Goal: Task Accomplishment & Management: Manage account settings

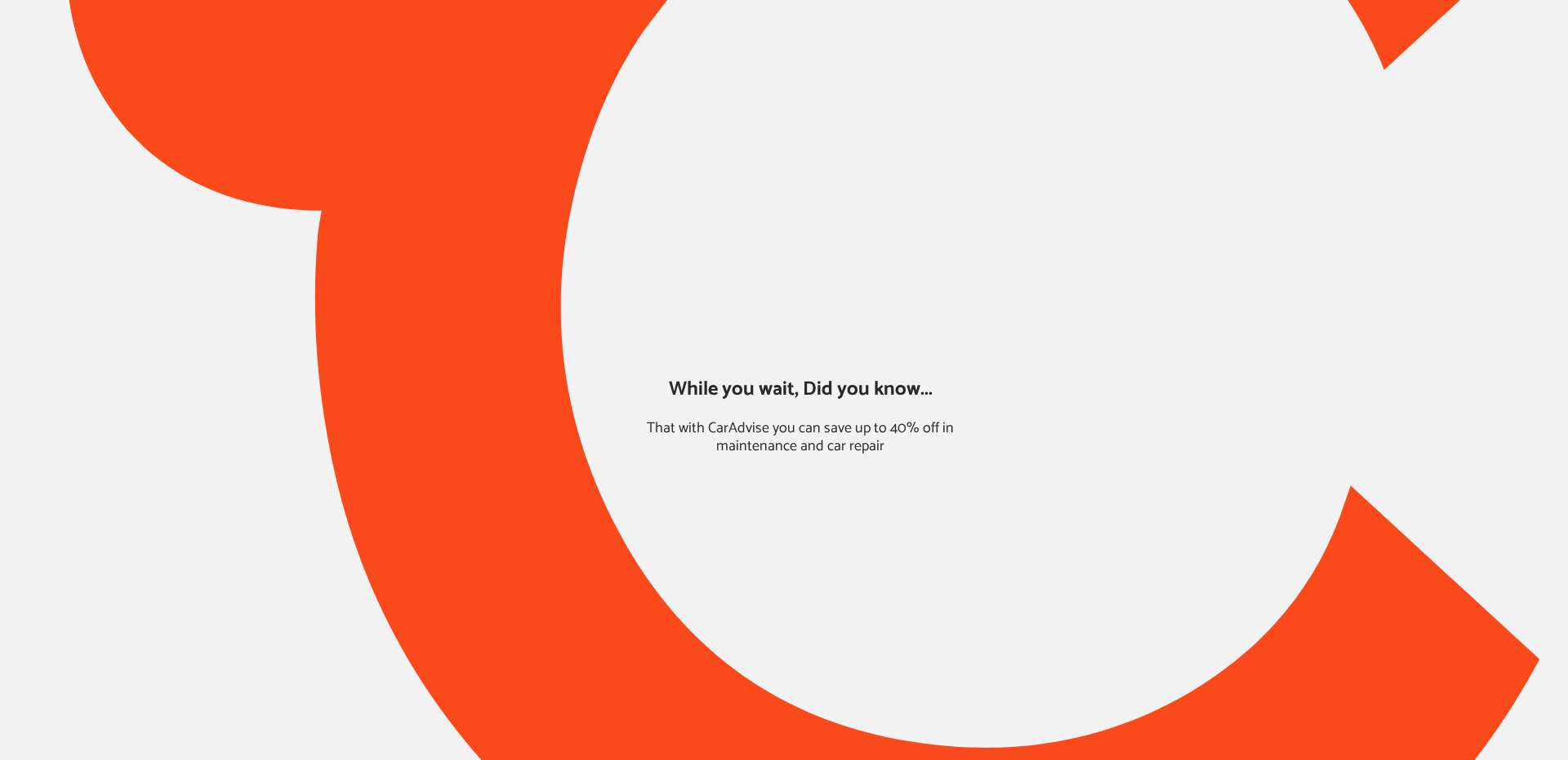
type input "*****"
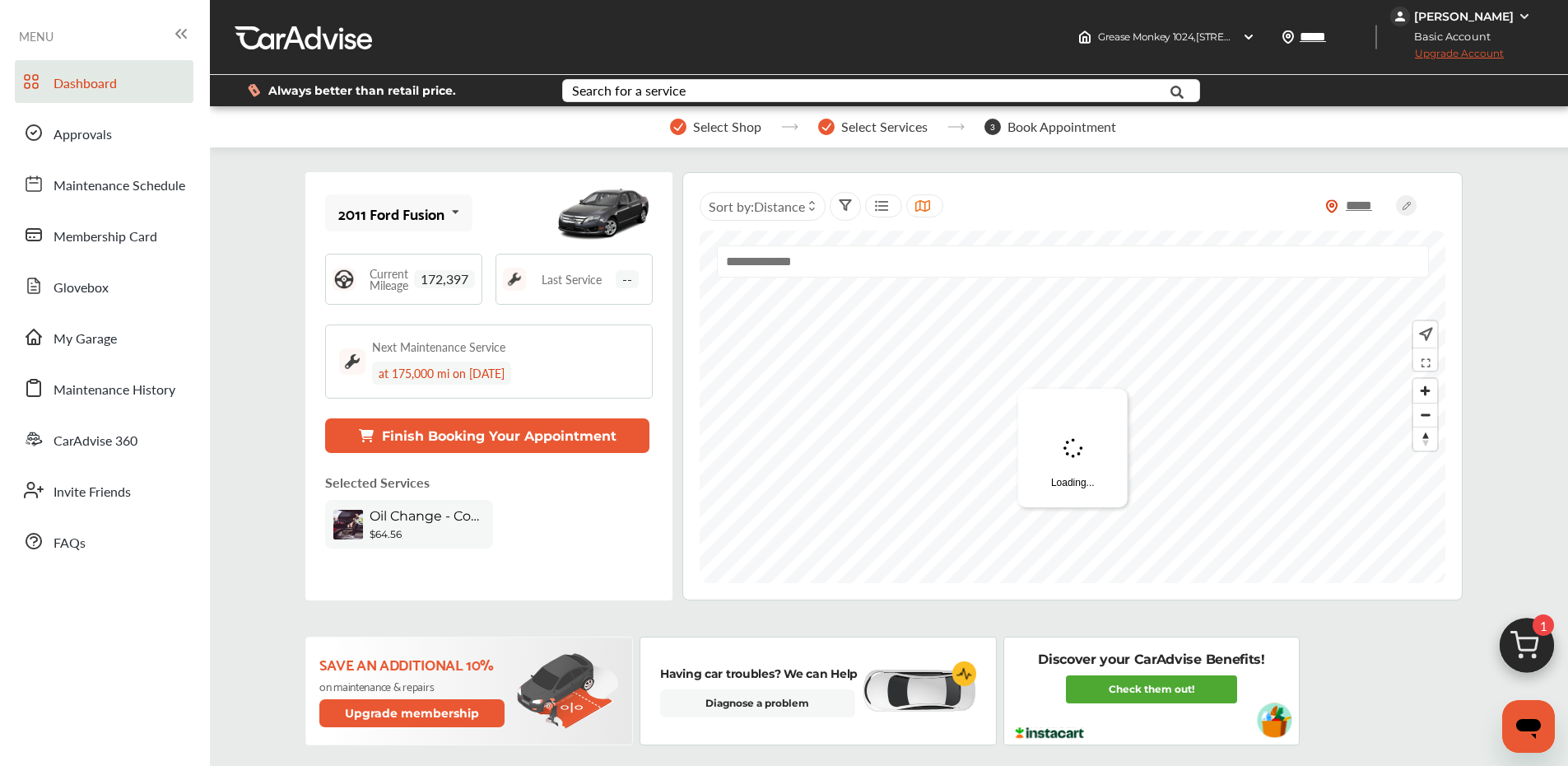
click at [1488, 20] on div "Cedric Sampson Jr" at bounding box center [1464, 17] width 99 height 15
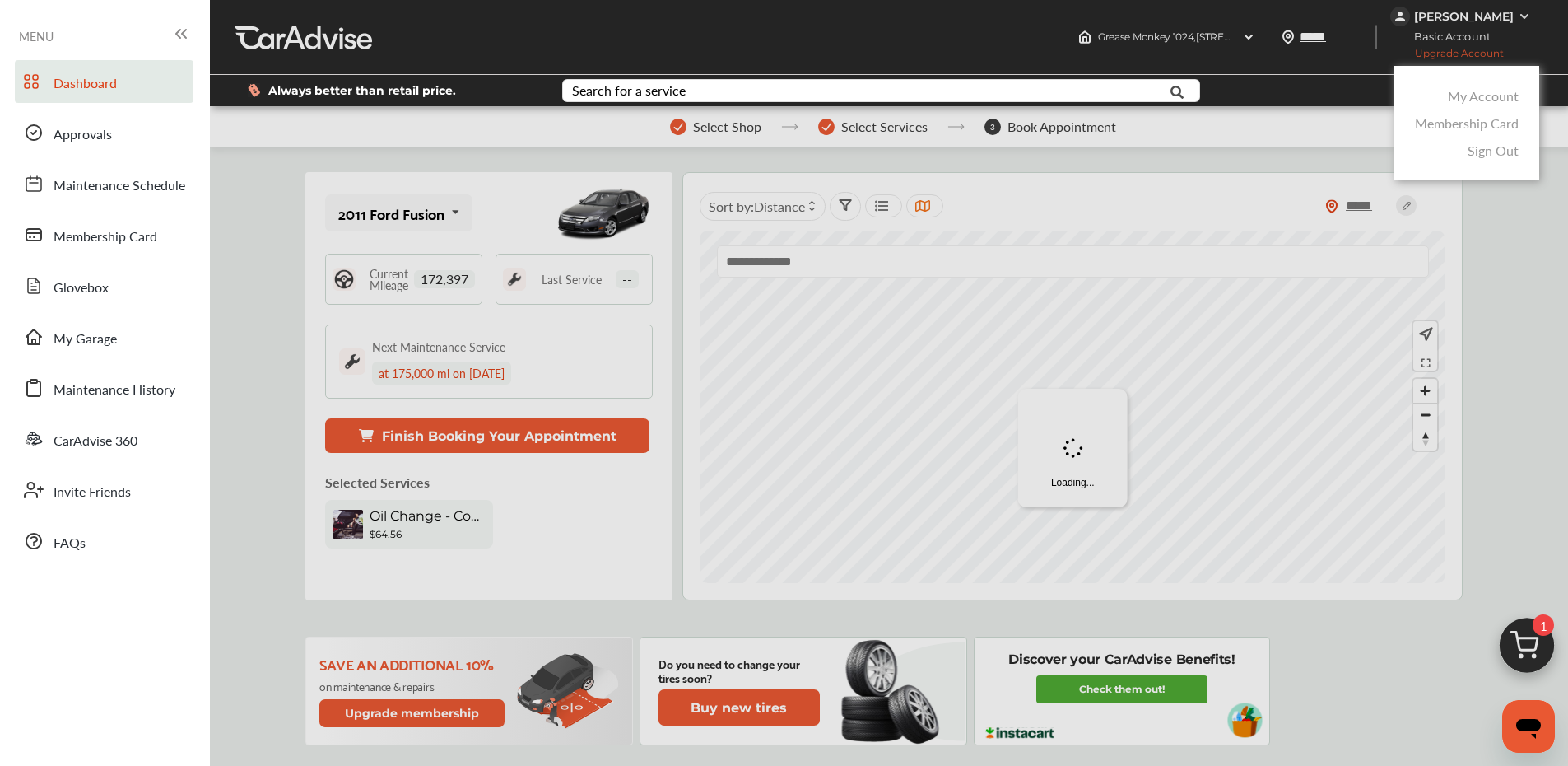
click at [1490, 95] on link "My Account" at bounding box center [1484, 96] width 71 height 19
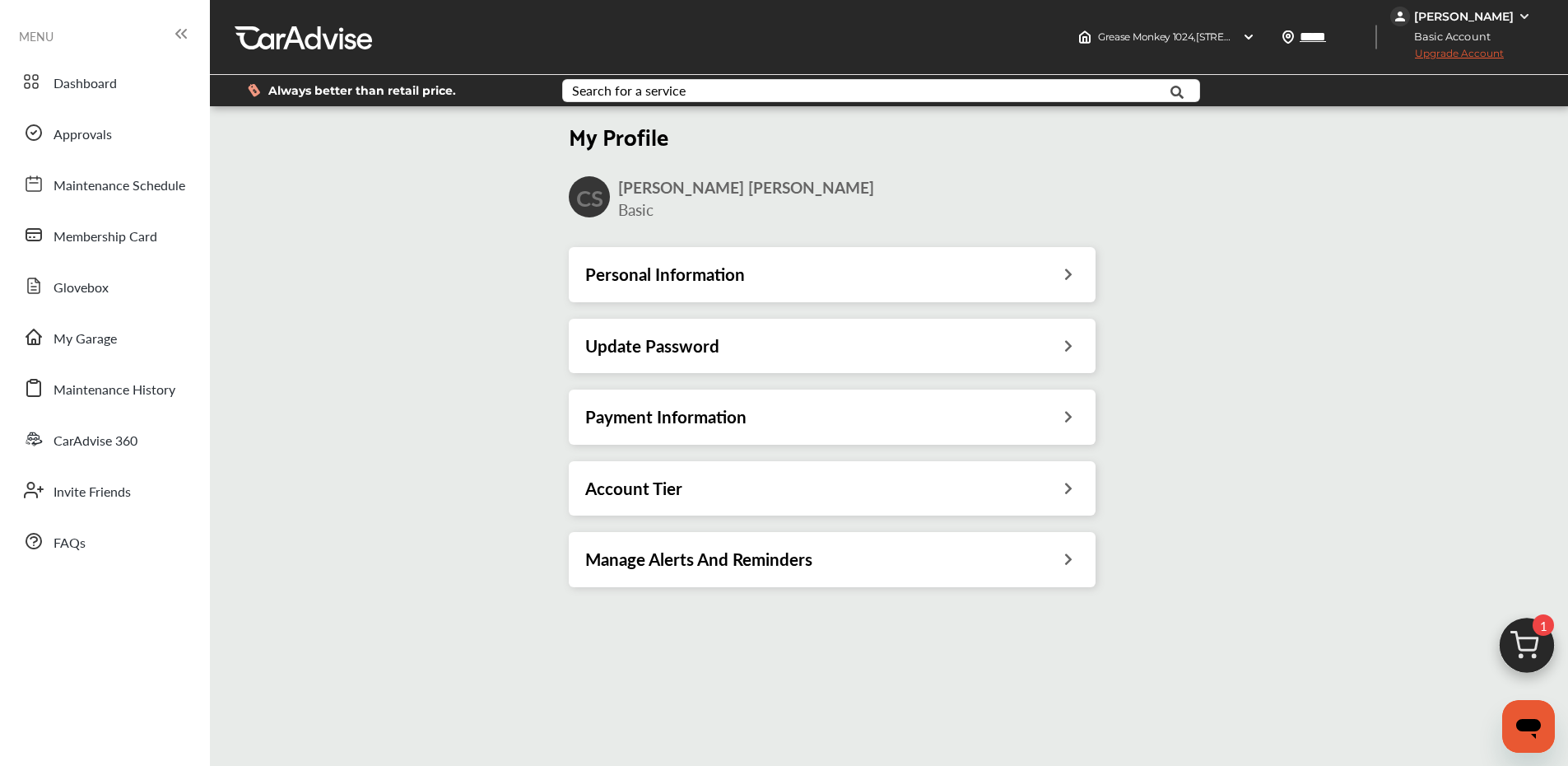
click at [768, 267] on div "Personal Information" at bounding box center [831, 274] width 494 height 22
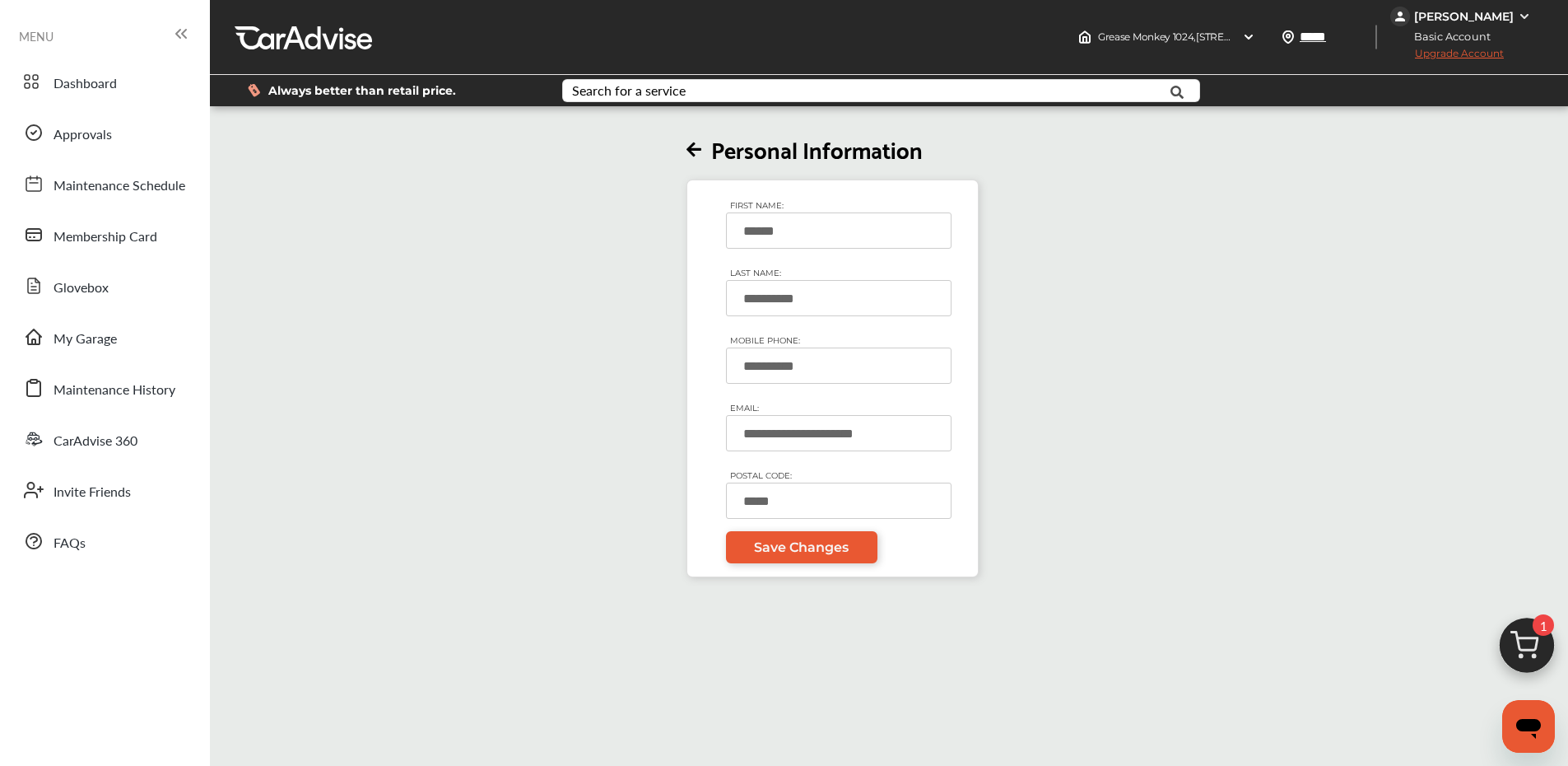
drag, startPoint x: 799, startPoint y: 360, endPoint x: 724, endPoint y: 335, distance: 79.1
click at [727, 343] on div "**********" at bounding box center [833, 378] width 238 height 369
click at [829, 366] on input "**********" at bounding box center [839, 366] width 226 height 37
drag, startPoint x: 829, startPoint y: 368, endPoint x: 724, endPoint y: 333, distance: 110.7
click at [728, 336] on div "**********" at bounding box center [833, 378] width 238 height 369
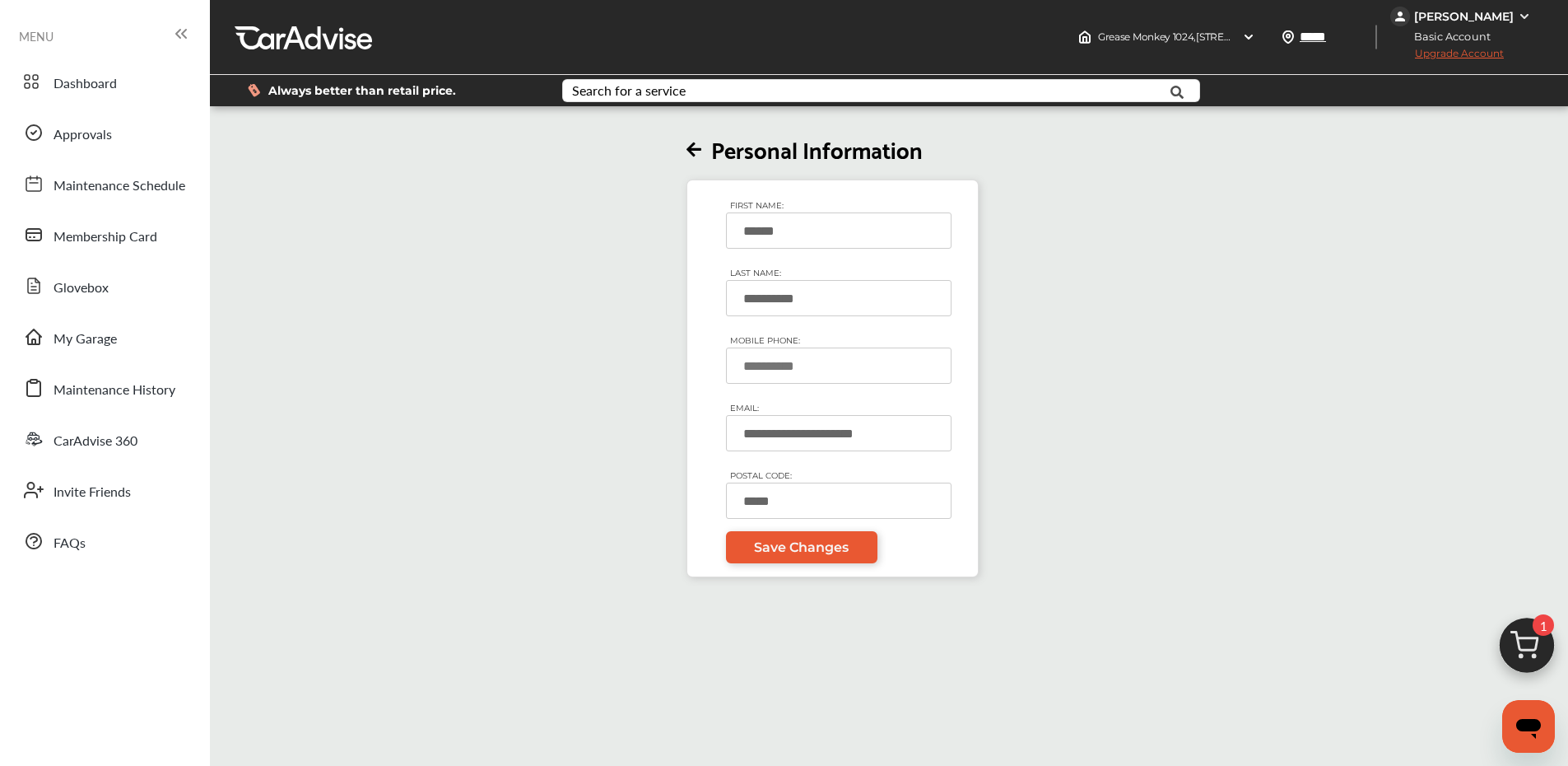
type input "*"
type input "**********"
click at [783, 555] on link "Save Changes" at bounding box center [802, 548] width 152 height 32
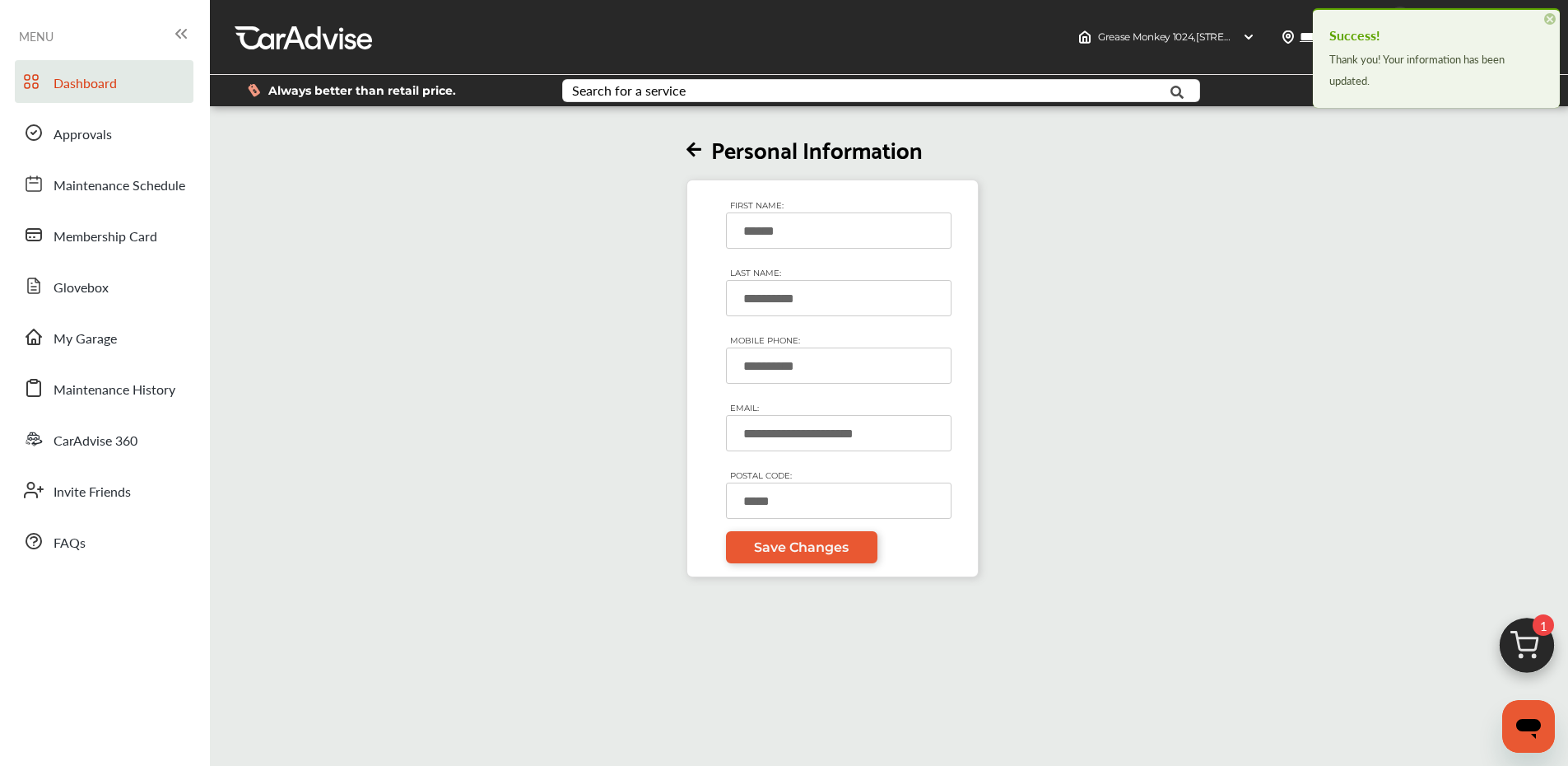
click at [139, 87] on link "Dashboard" at bounding box center [104, 82] width 179 height 43
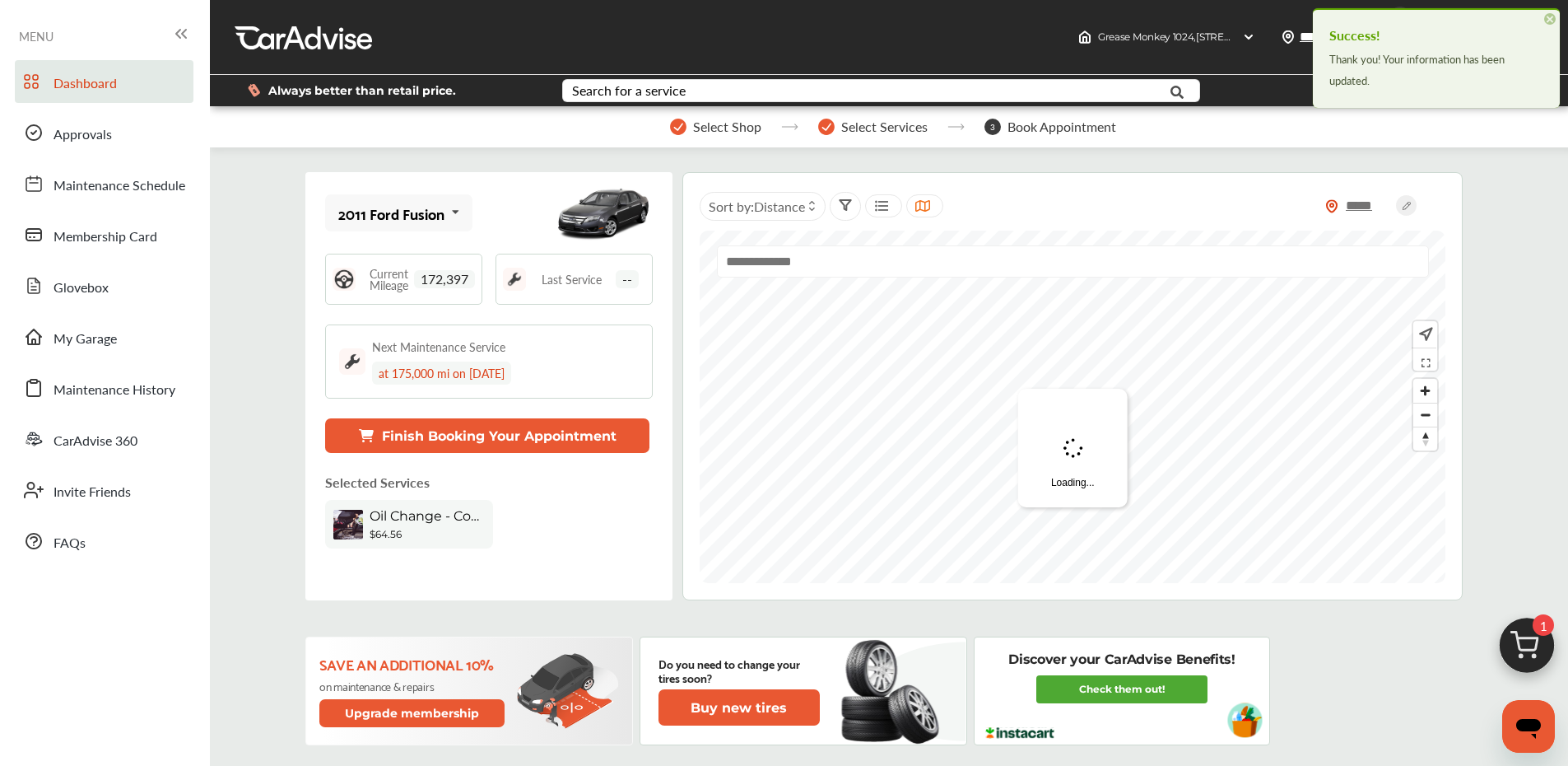
click at [1555, 17] on span "×" at bounding box center [1550, 19] width 11 height 11
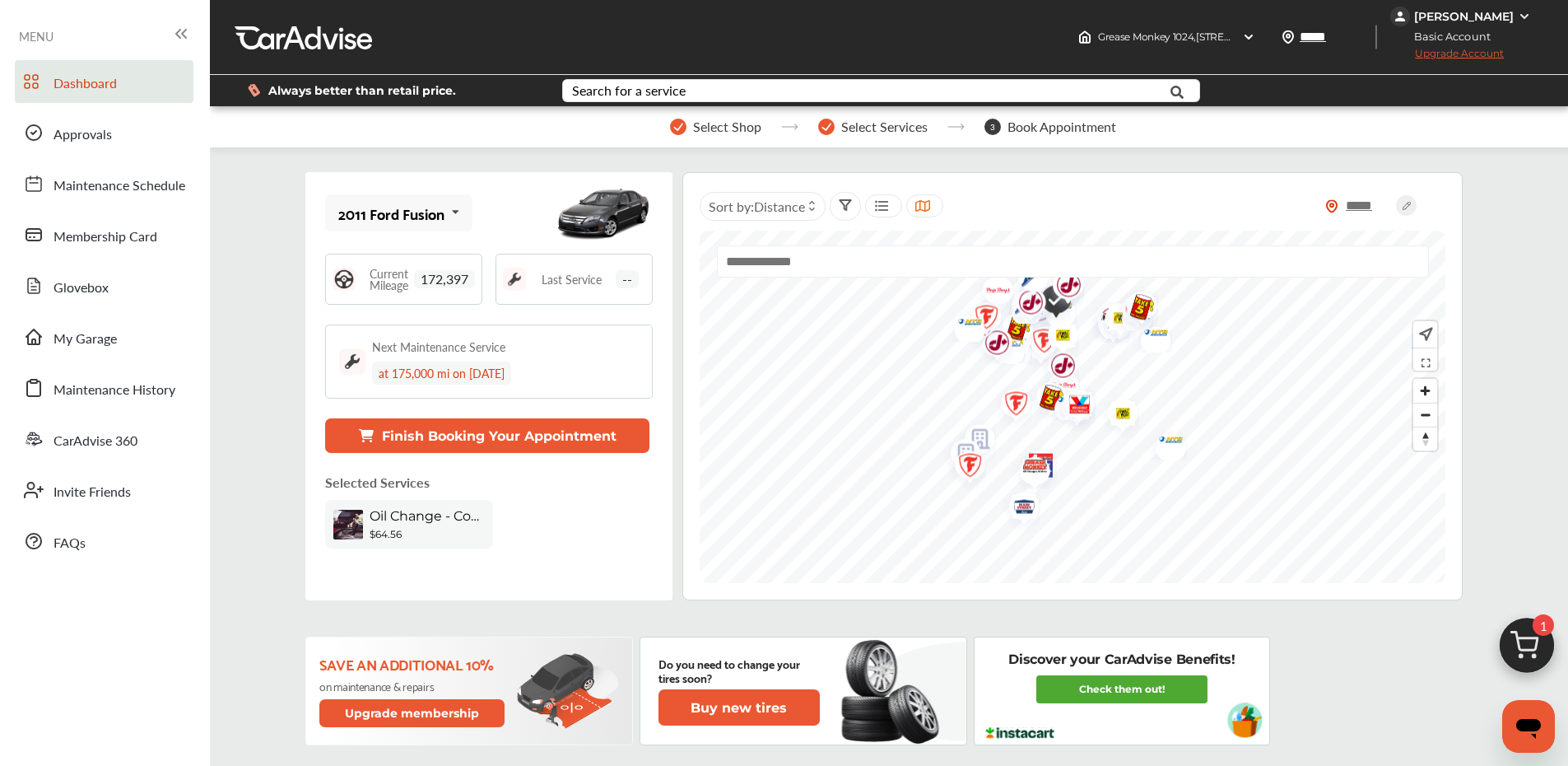
click at [1455, 17] on div "Cedric Sampson Jr" at bounding box center [1464, 17] width 99 height 15
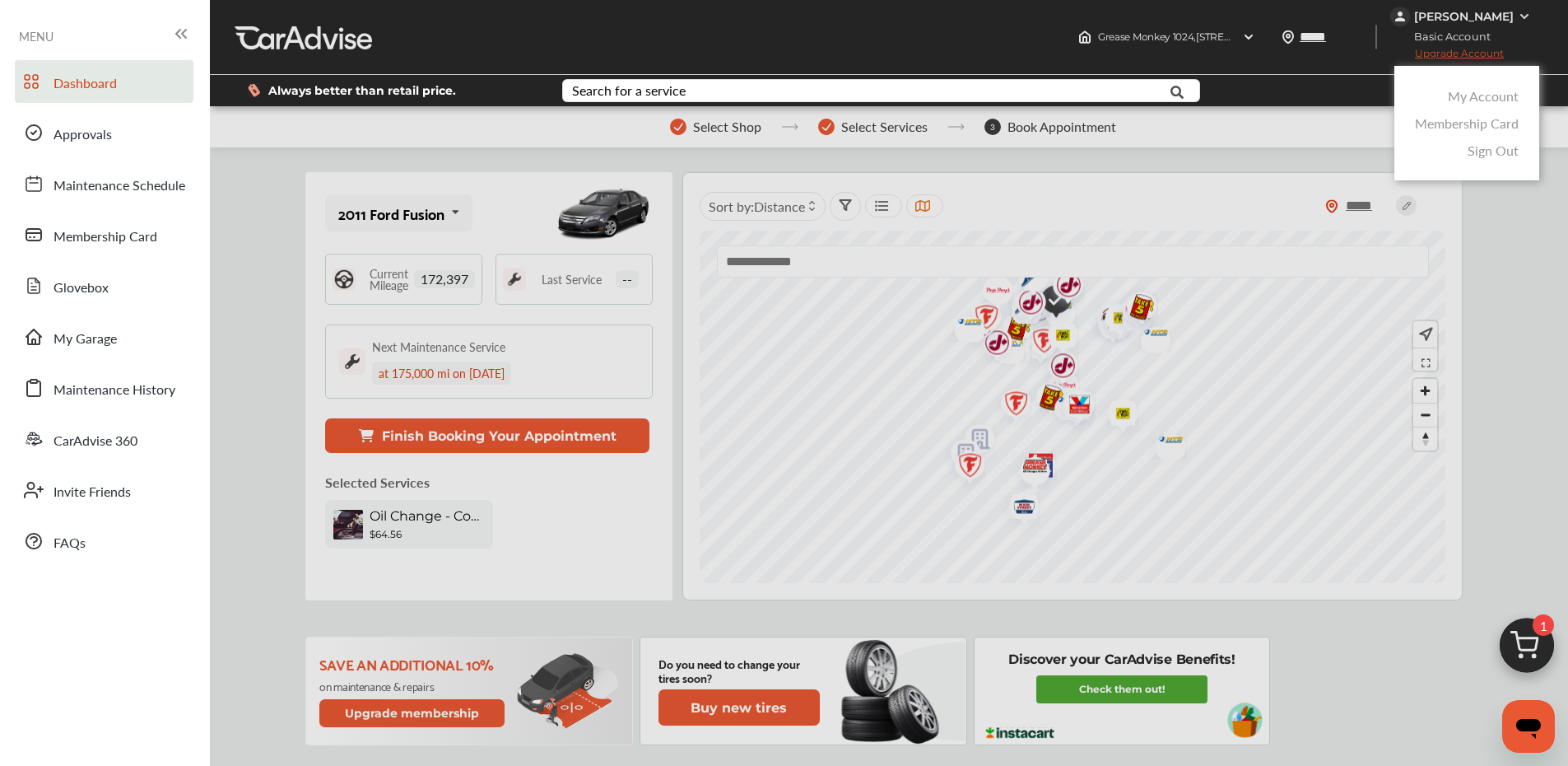
click at [1486, 96] on link "My Account" at bounding box center [1484, 96] width 71 height 19
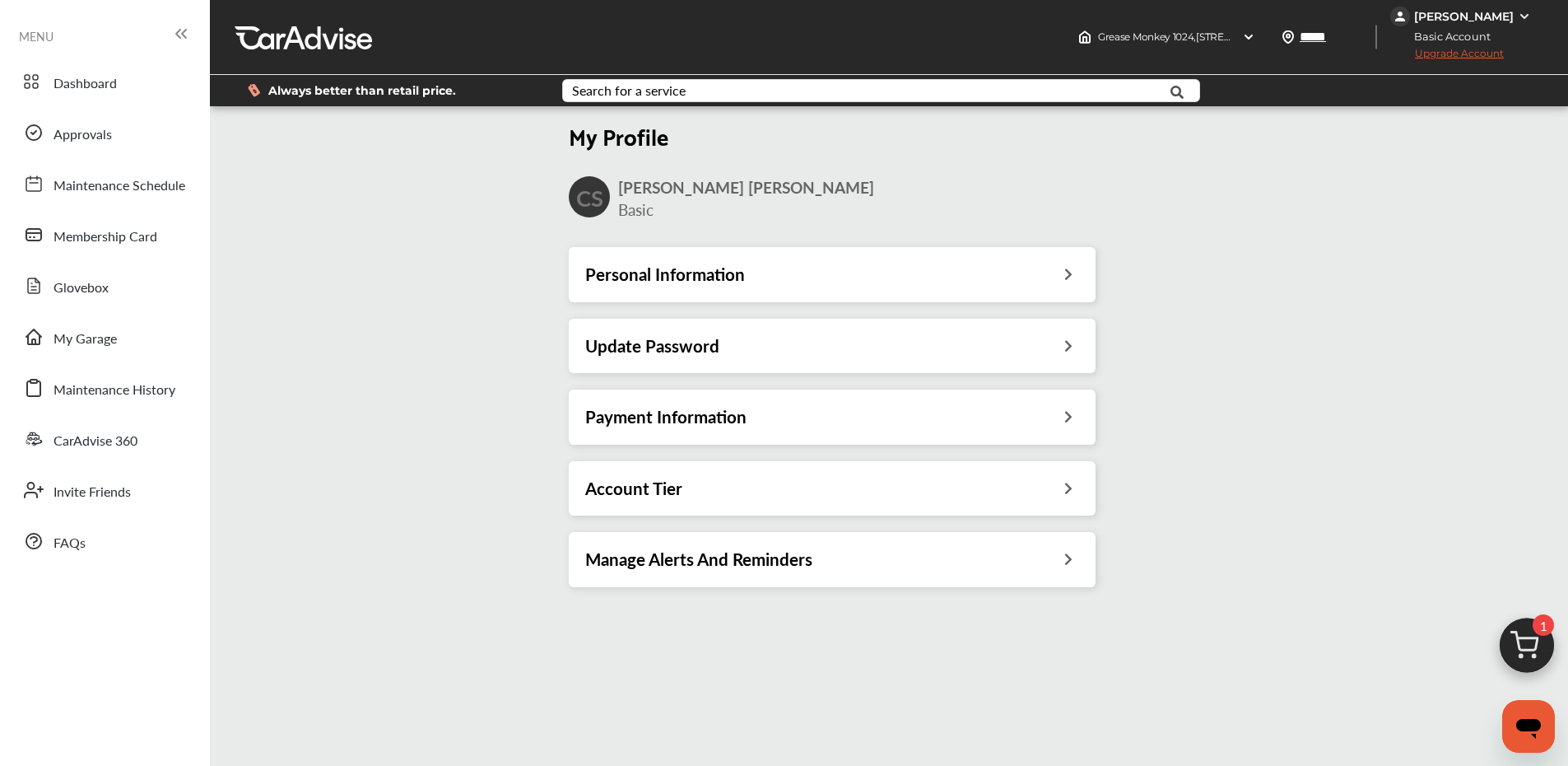
click at [716, 266] on h3 "Personal Information" at bounding box center [665, 274] width 159 height 22
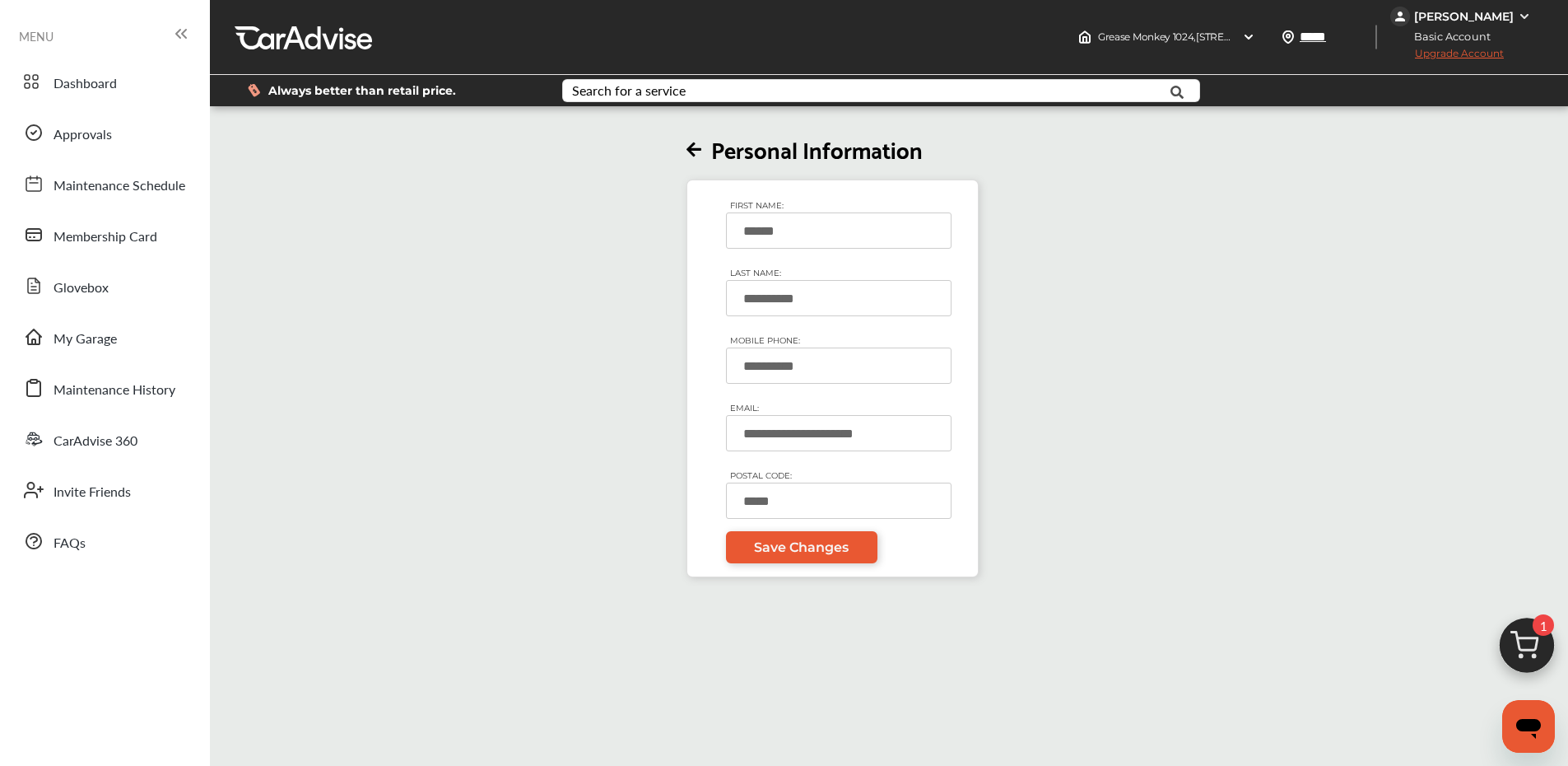
click at [173, 32] on icon at bounding box center [181, 33] width 20 height 20
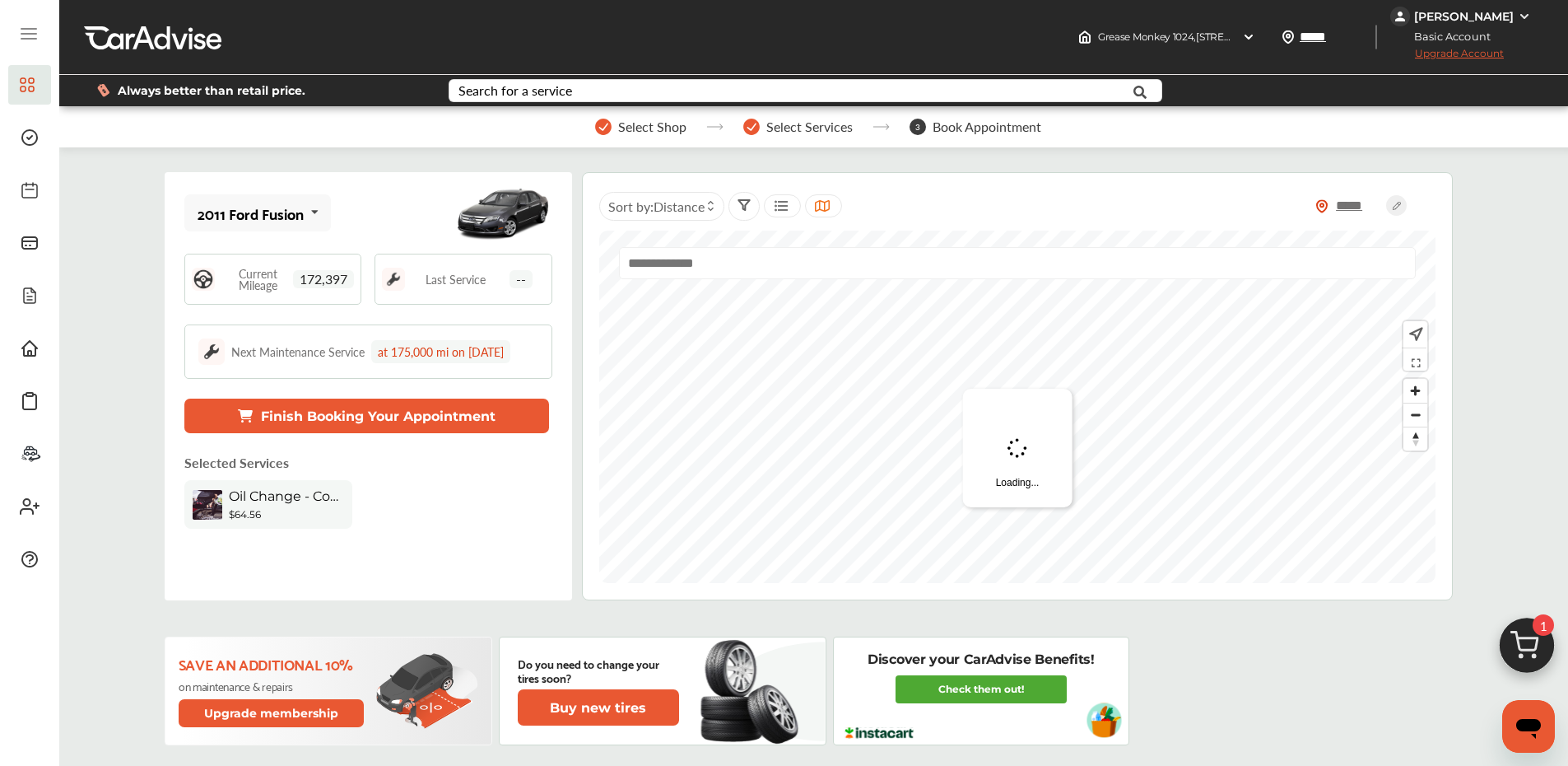
click at [1526, 629] on img at bounding box center [1527, 650] width 79 height 79
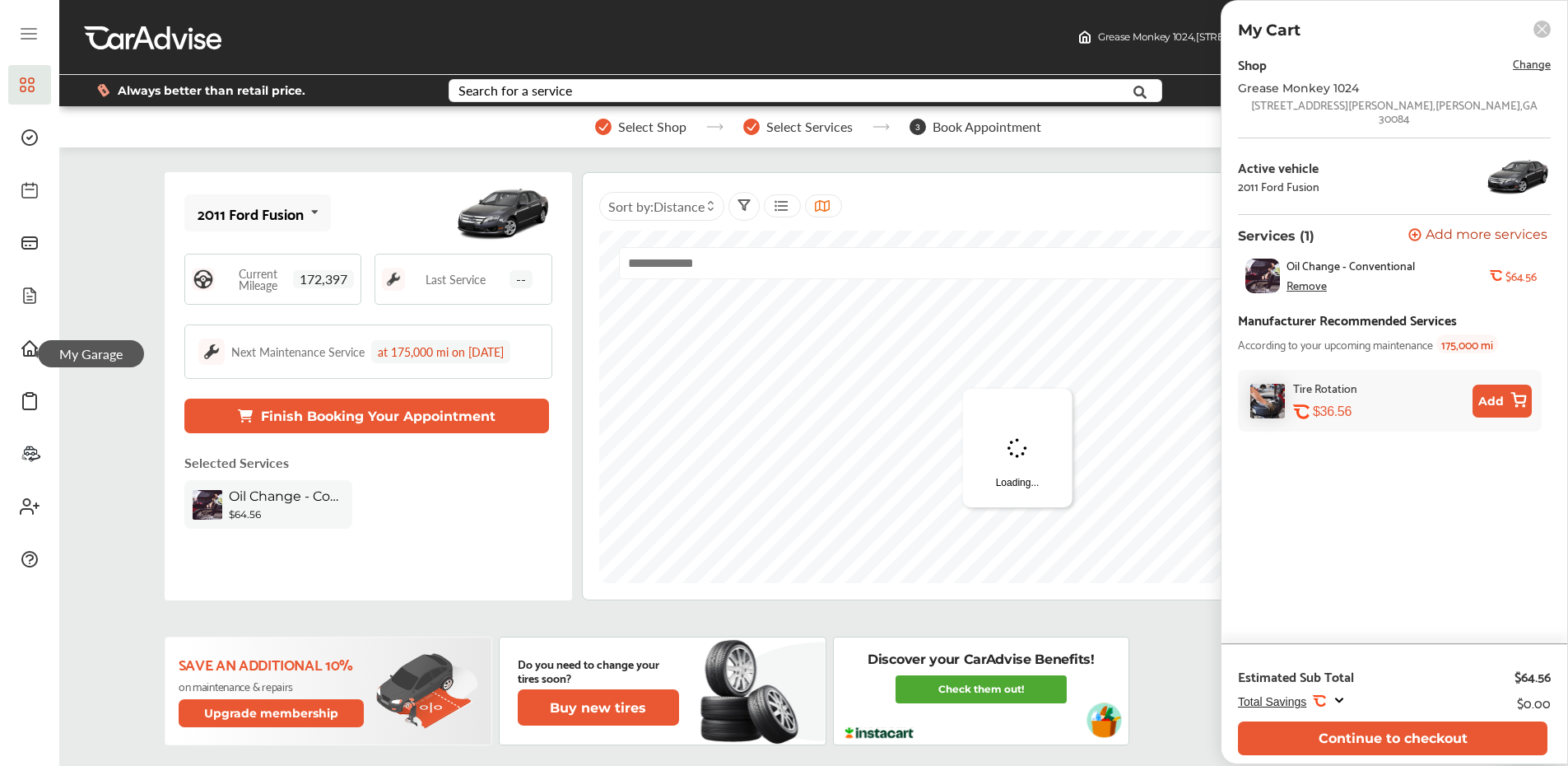
click at [38, 350] on span "My Garage" at bounding box center [90, 353] width 106 height 27
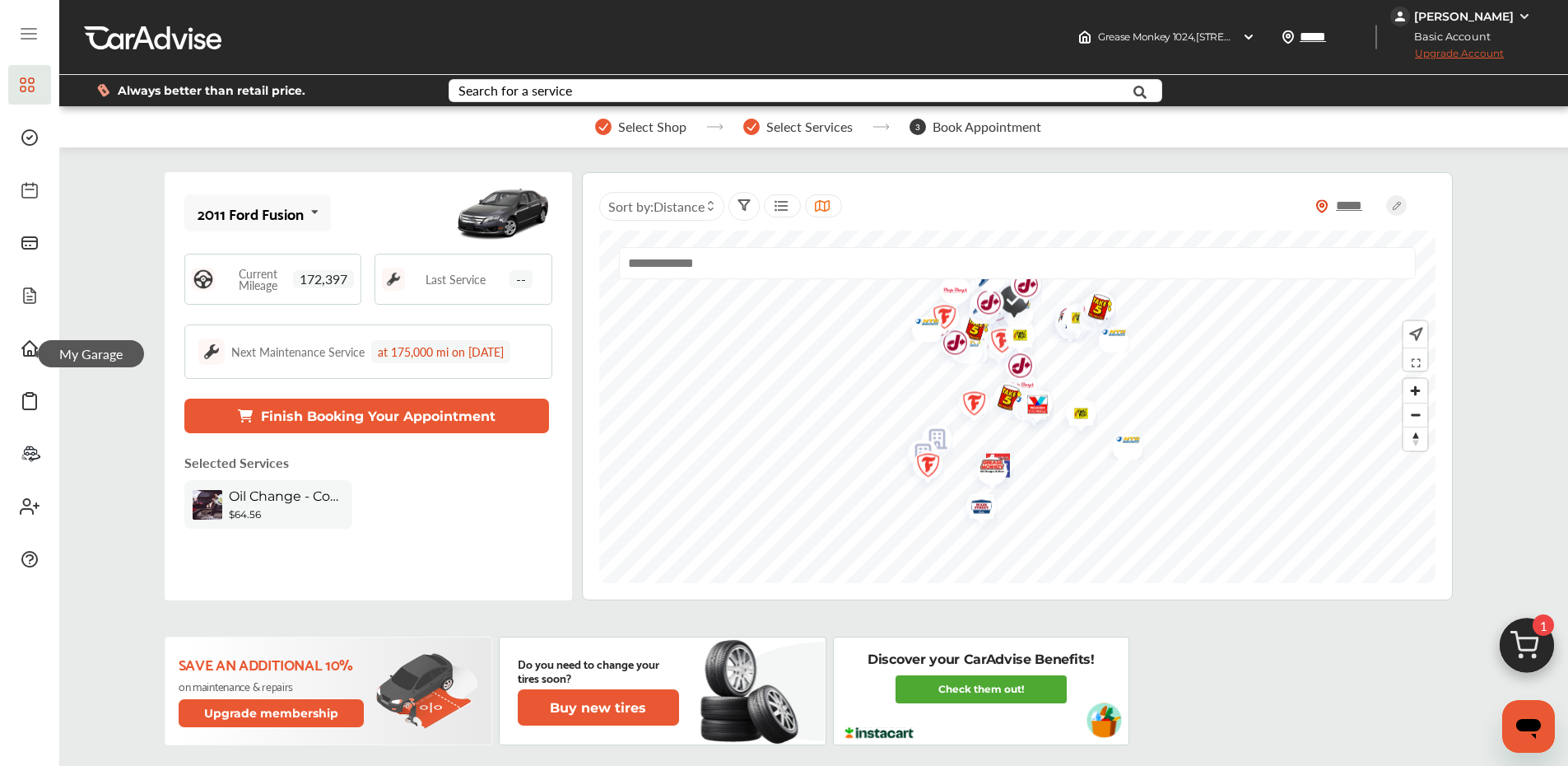
click at [37, 353] on span "My Garage" at bounding box center [90, 353] width 106 height 27
click at [25, 341] on icon at bounding box center [29, 348] width 20 height 20
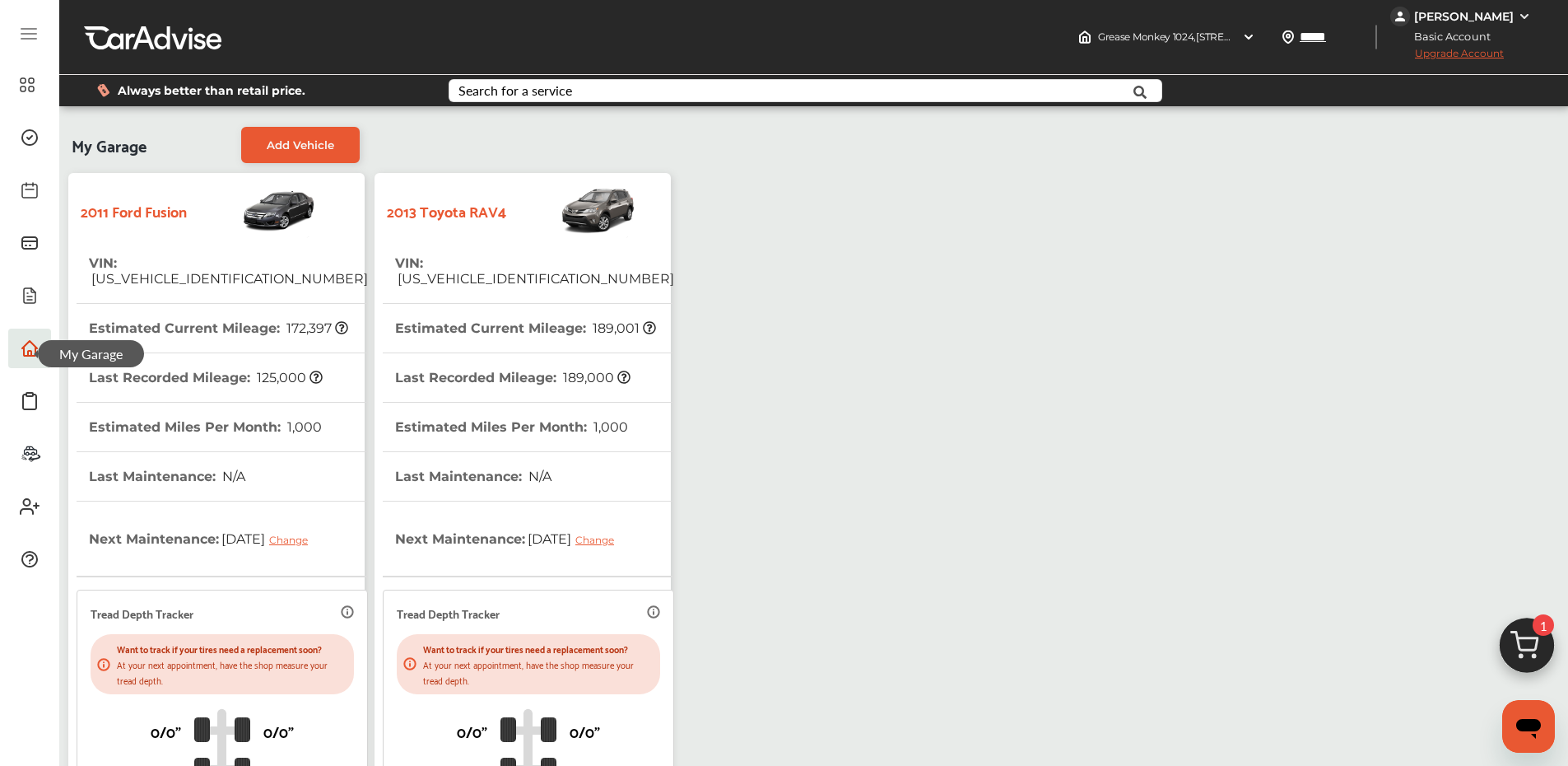
click at [429, 241] on th "VIN : 2T3YFREV2DW065301" at bounding box center [535, 271] width 279 height 65
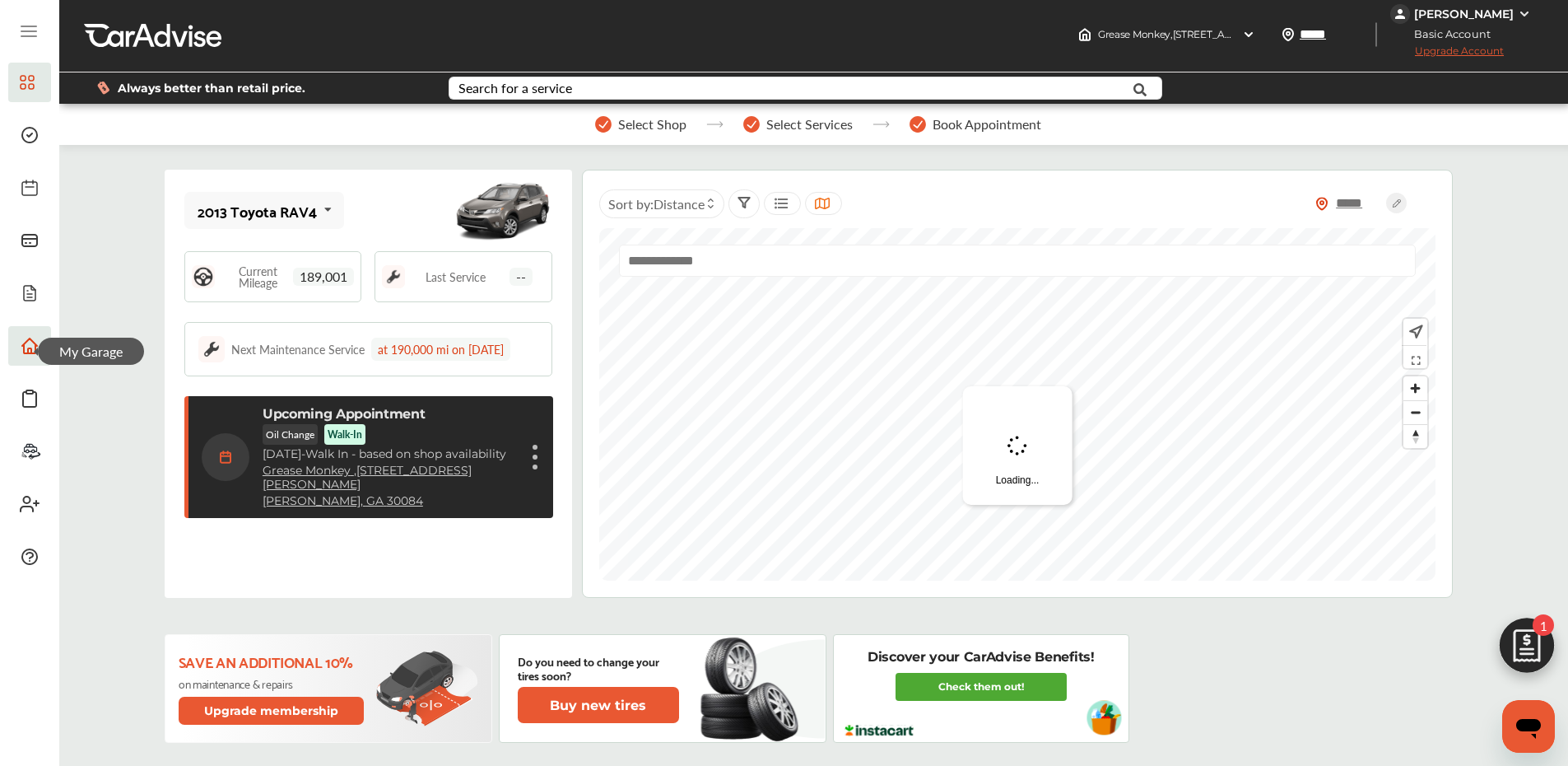
scroll to position [4, 0]
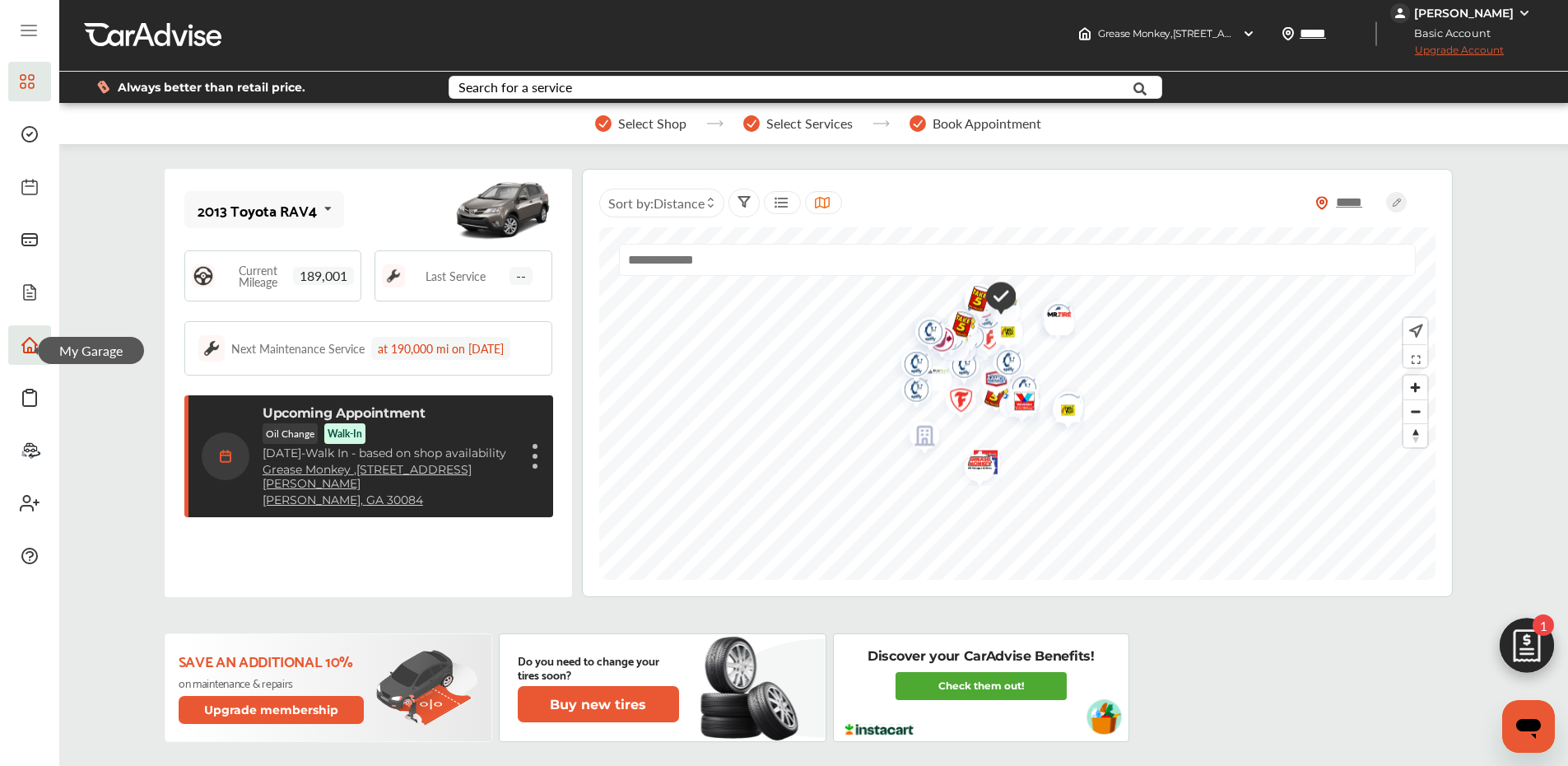
click at [533, 456] on figure at bounding box center [534, 456] width 5 height 5
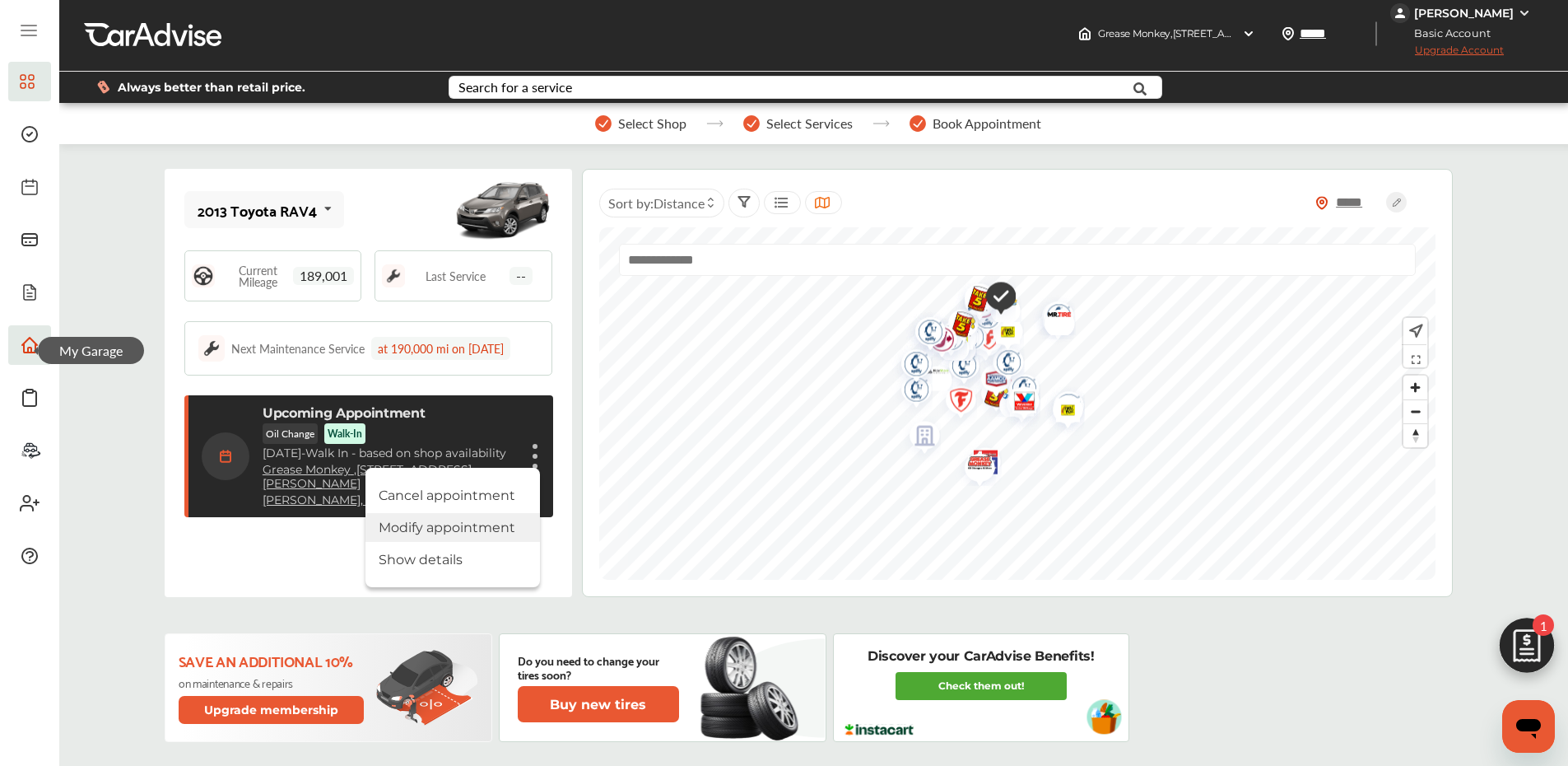
click at [416, 533] on li "Modify appointment" at bounding box center [453, 527] width 174 height 29
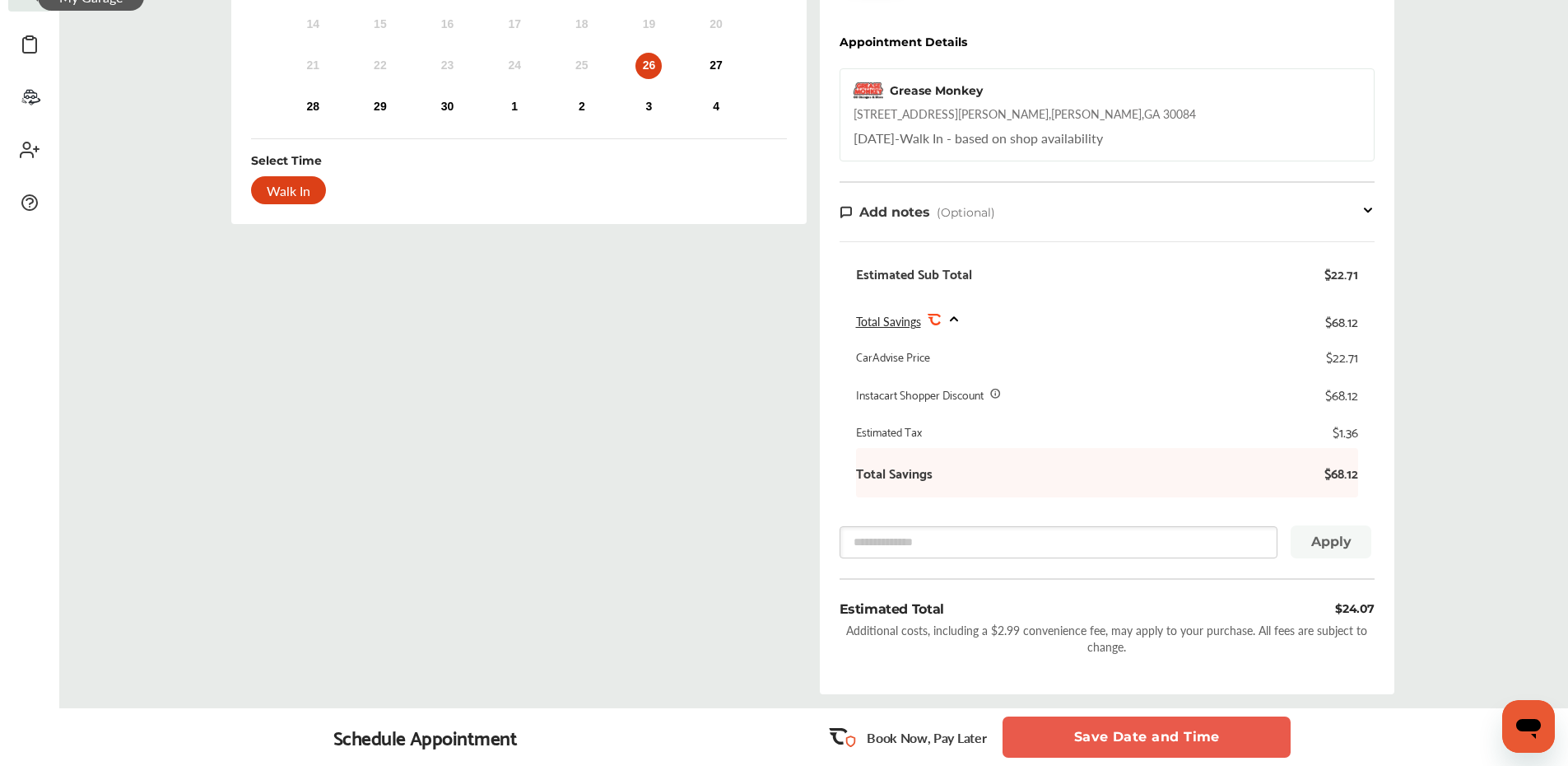
scroll to position [456, 0]
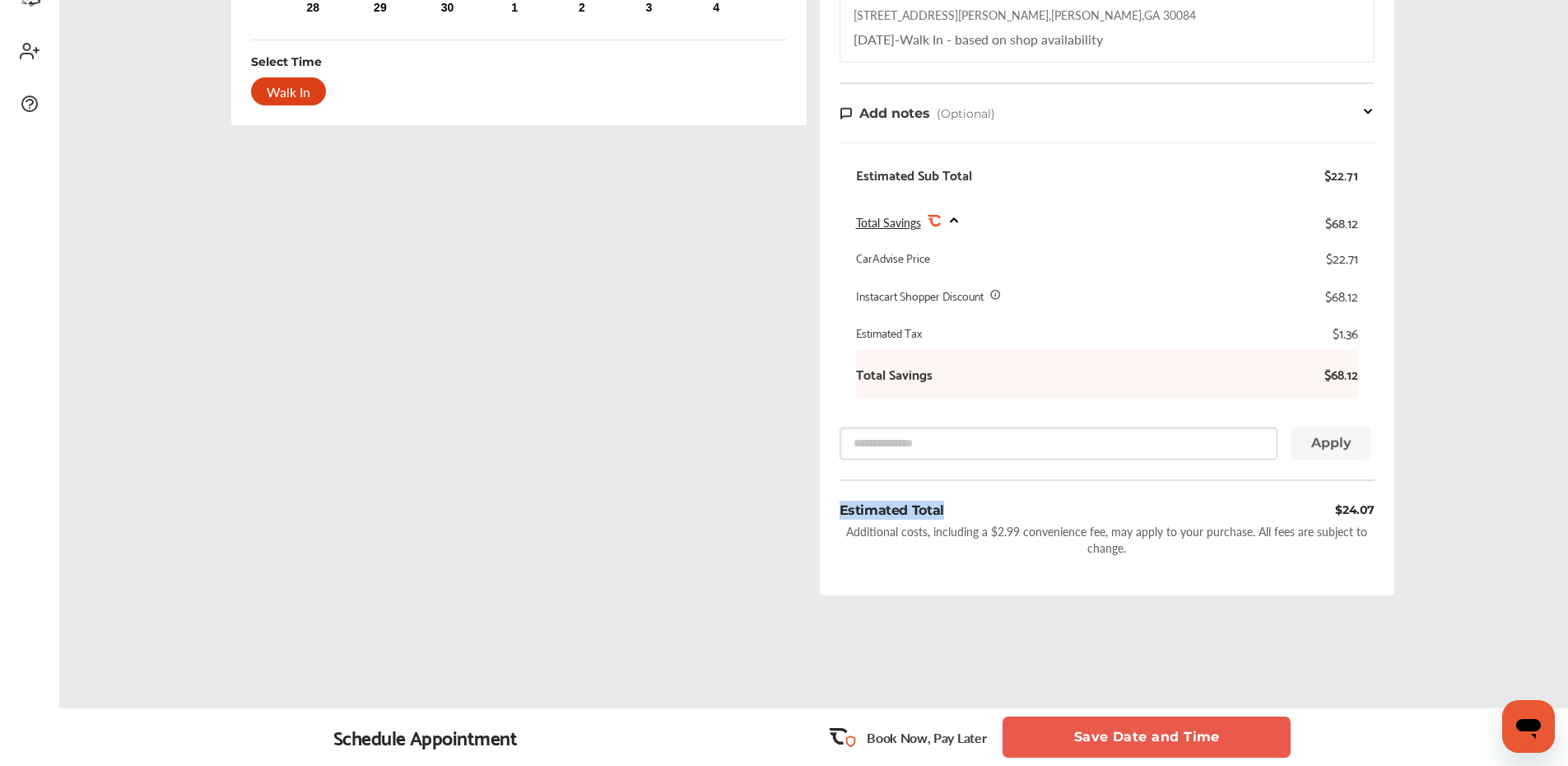
drag, startPoint x: 834, startPoint y: 504, endPoint x: 961, endPoint y: 516, distance: 127.6
click at [963, 517] on div "Order Summary Services (1) Add a service Add more services Oil Change - Synthet…" at bounding box center [1108, 148] width 575 height 894
drag, startPoint x: 961, startPoint y: 516, endPoint x: 980, endPoint y: 518, distance: 19.1
click at [963, 516] on div "Estimated Total $24.07" at bounding box center [1108, 510] width 536 height 19
drag, startPoint x: 1334, startPoint y: 510, endPoint x: 1391, endPoint y: 510, distance: 57.0
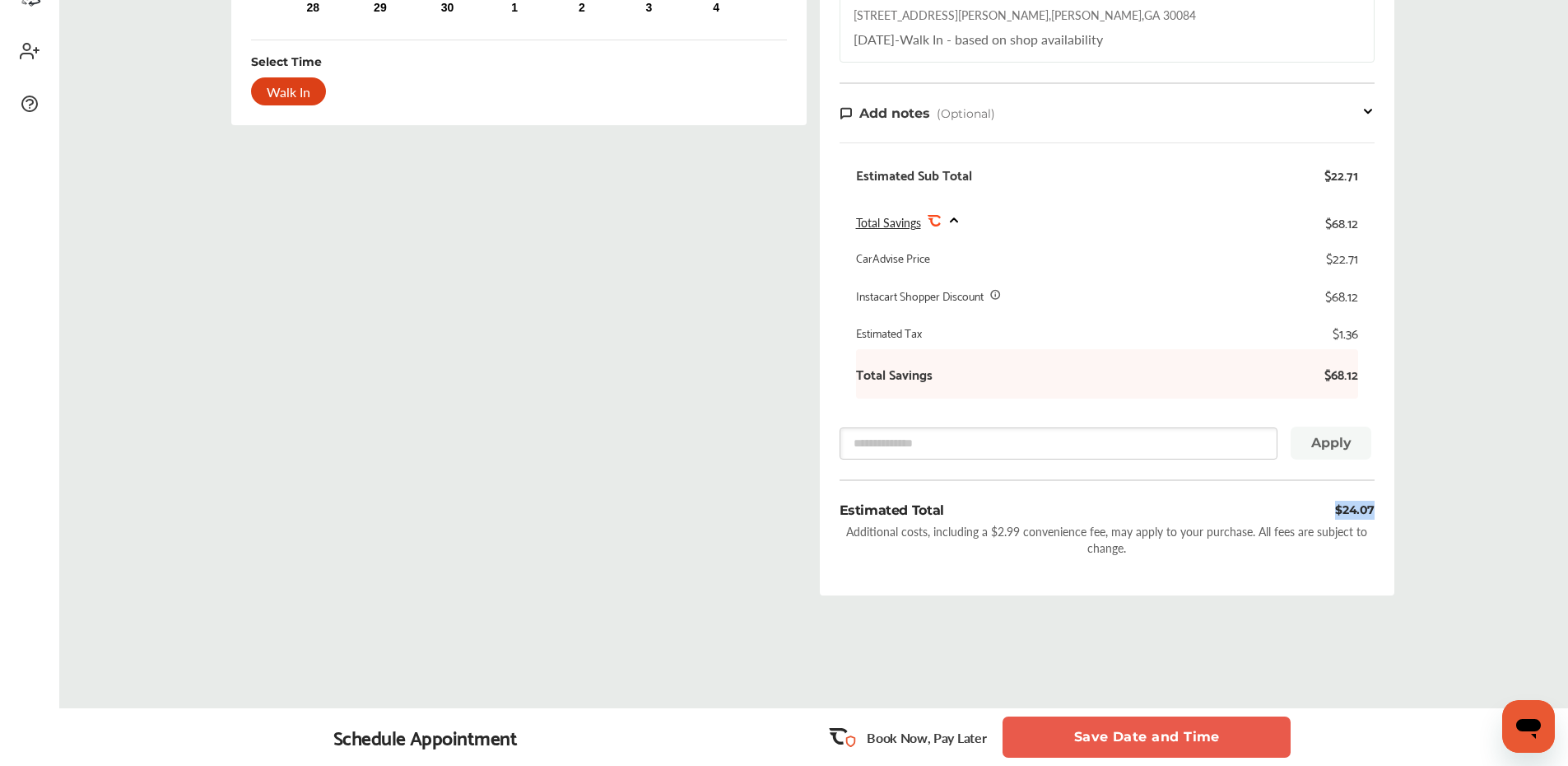
click at [1391, 509] on div "Order Summary Services (1) Add a service Add more services Oil Change - Synthet…" at bounding box center [1108, 148] width 575 height 894
click at [1295, 510] on div "Estimated Total $24.07" at bounding box center [1108, 510] width 536 height 19
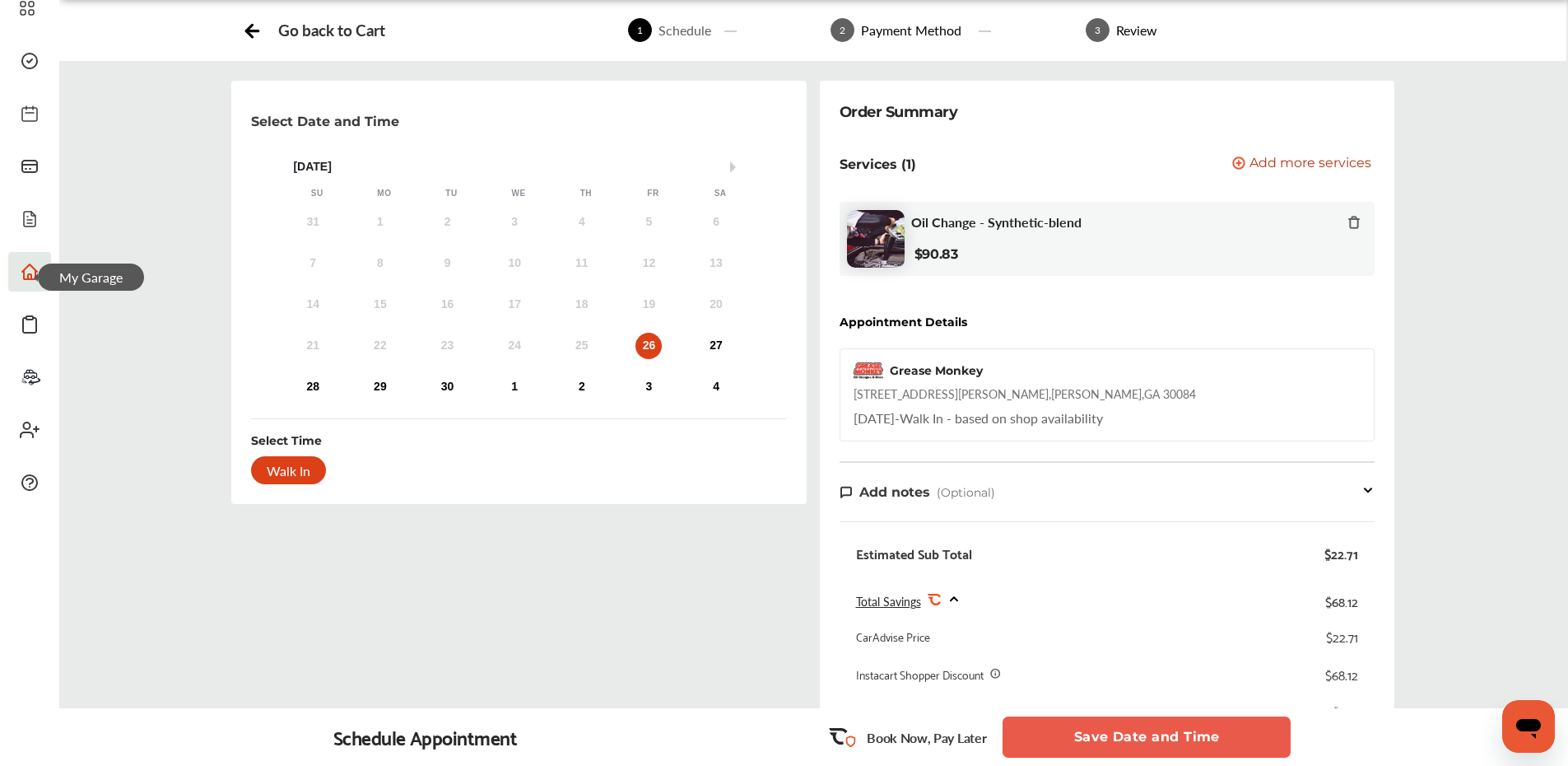
scroll to position [0, 0]
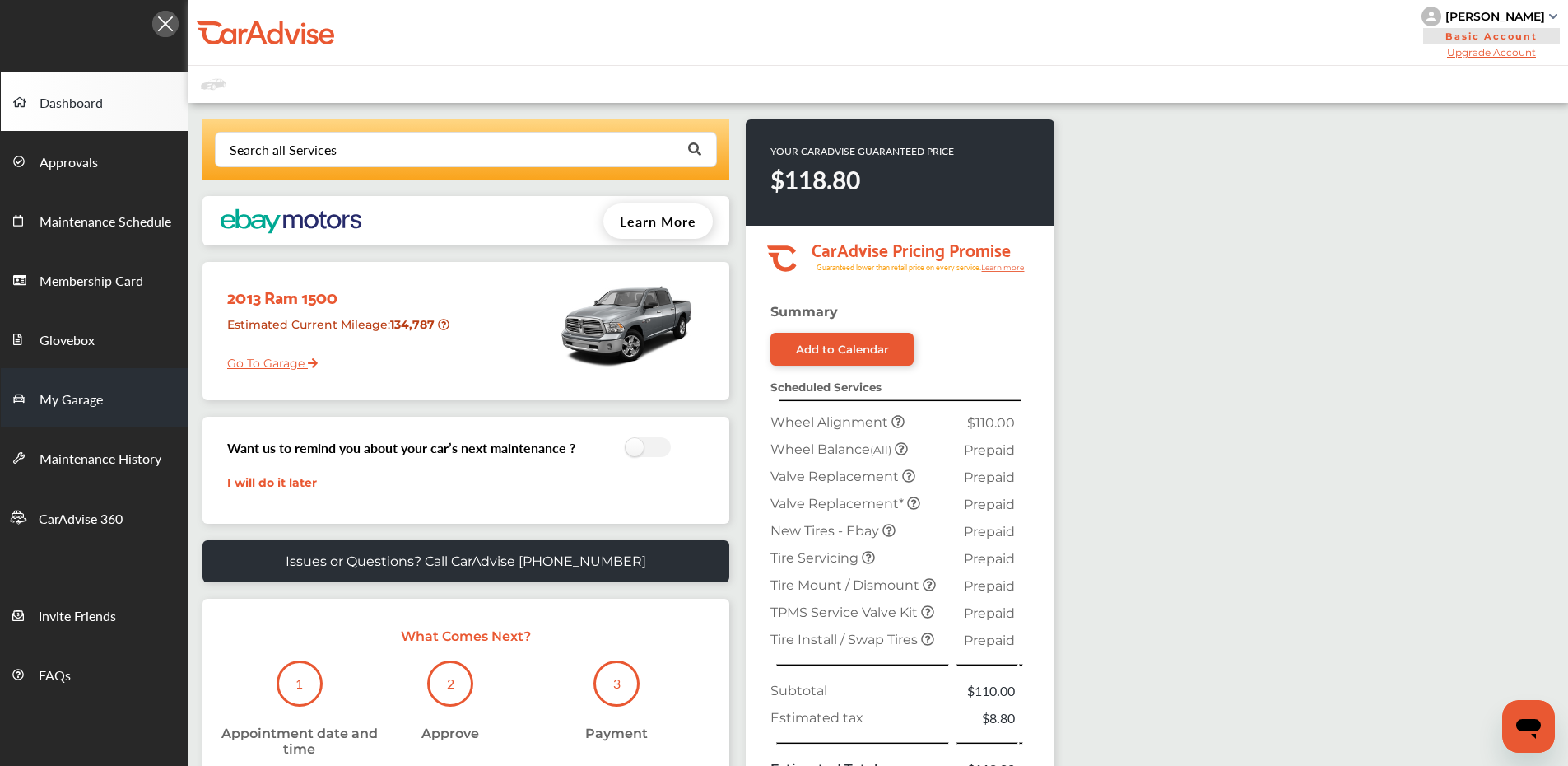
click at [96, 404] on span "My Garage" at bounding box center [71, 399] width 64 height 22
